Goal: Task Accomplishment & Management: Complete application form

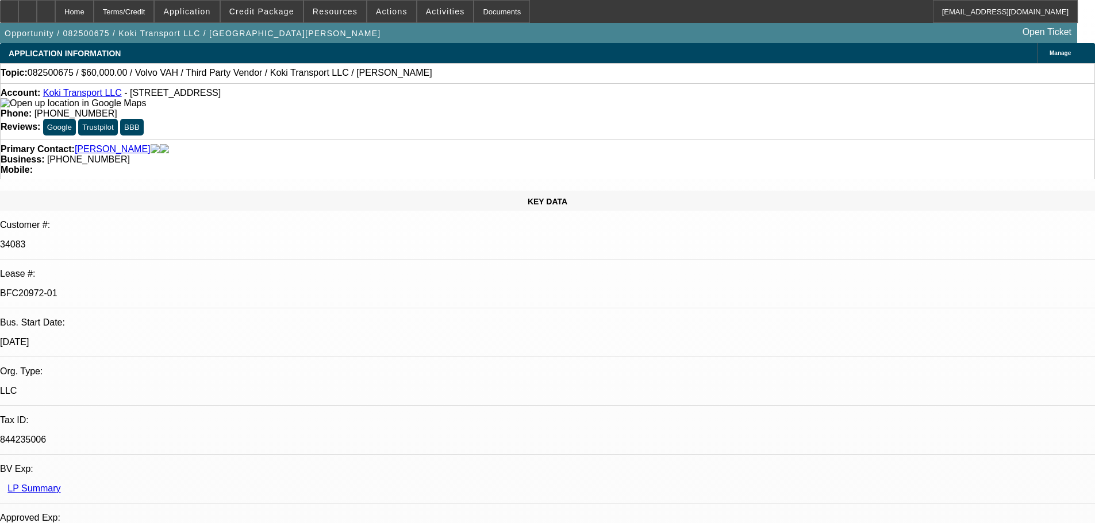
select select "0.2"
select select "2"
select select "0"
select select "6"
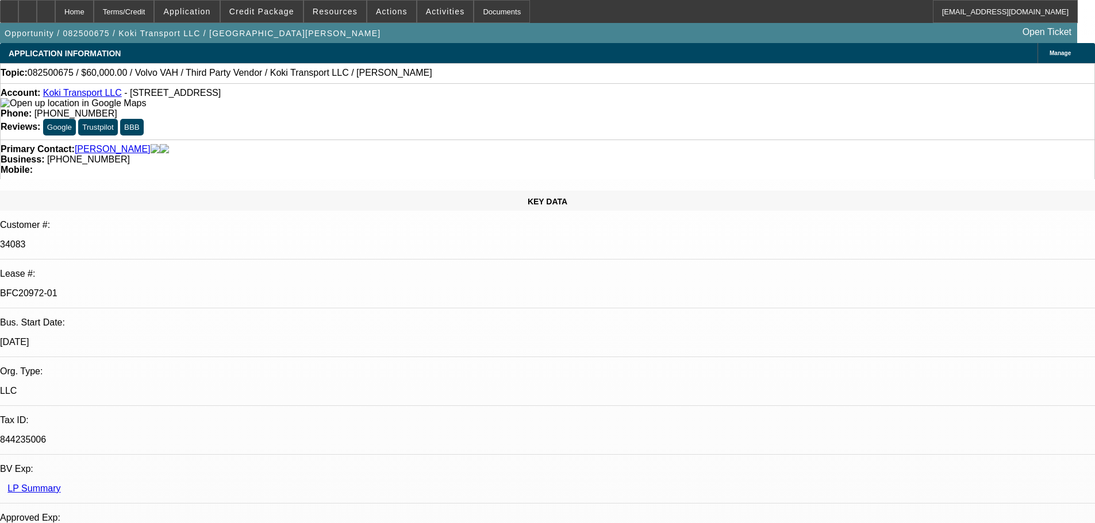
select select "0"
select select "2"
select select "0.1"
select select "4"
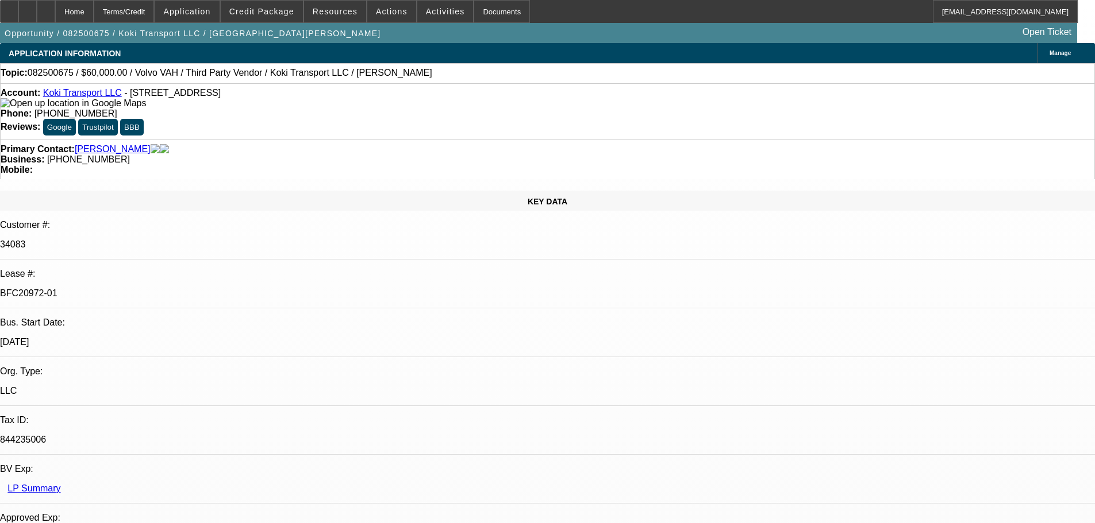
select select "0.2"
select select "2"
select select "0.1"
select select "4"
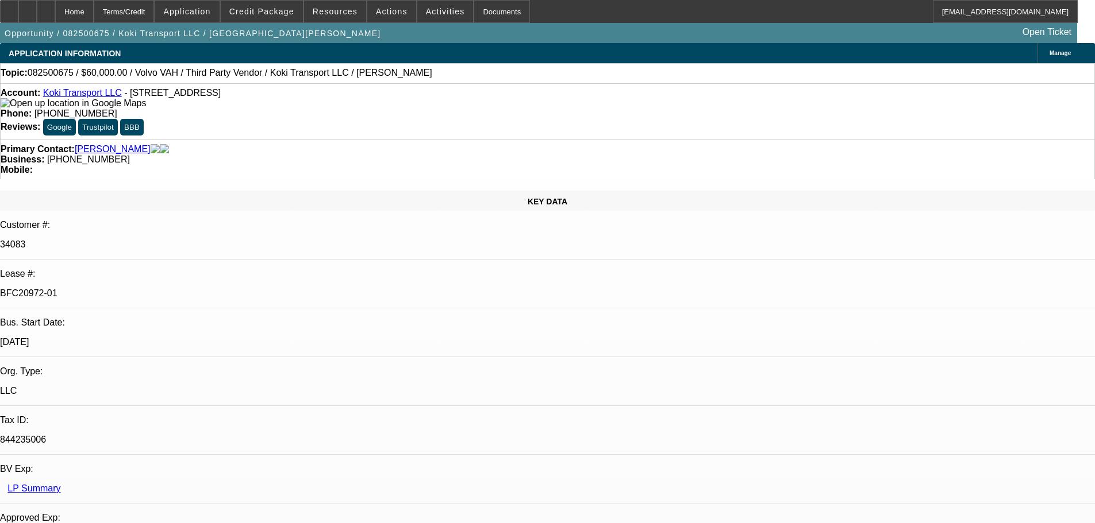
select select "0.15"
select select "2"
select select "0.1"
select select "4"
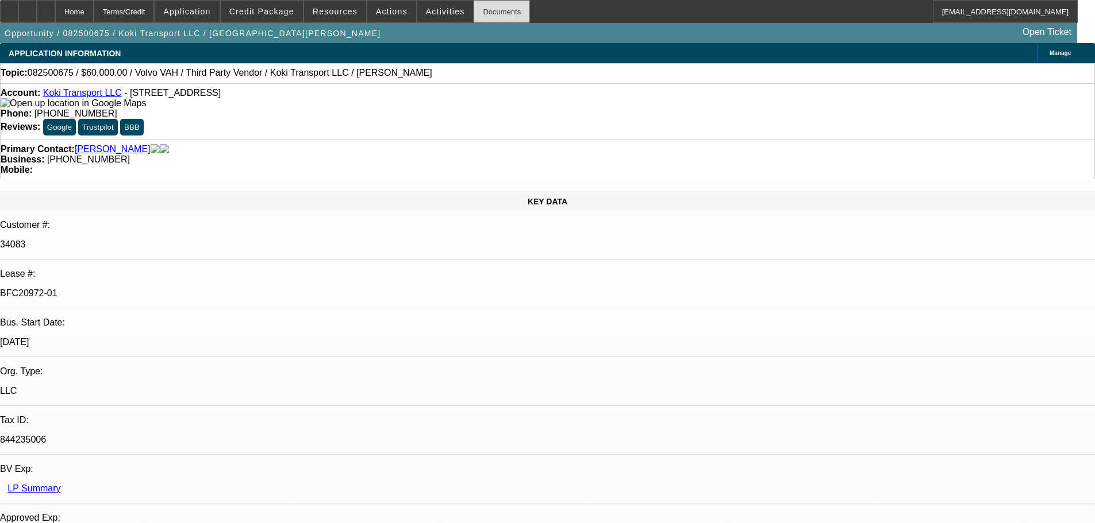
click at [481, 6] on div "Documents" at bounding box center [501, 11] width 56 height 23
